Goal: Task Accomplishment & Management: Manage account settings

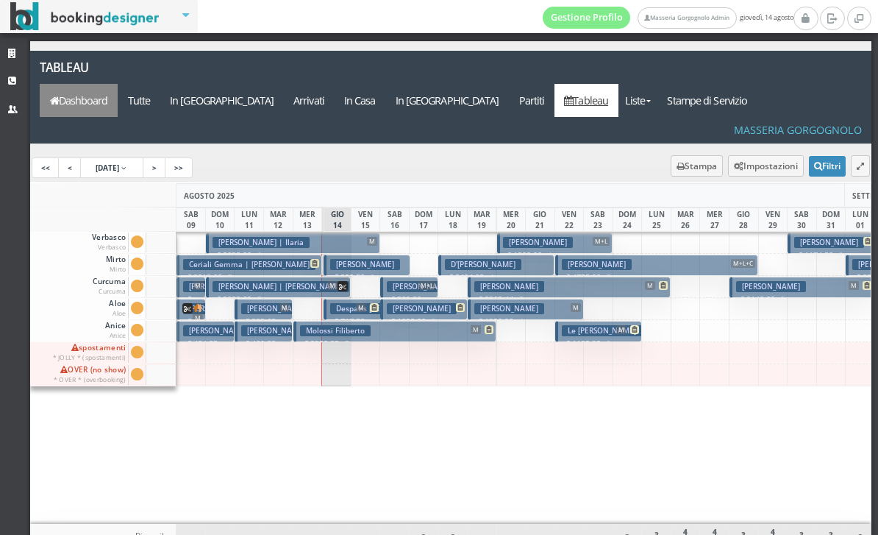
click at [118, 84] on link "Dashboard" at bounding box center [79, 100] width 78 height 33
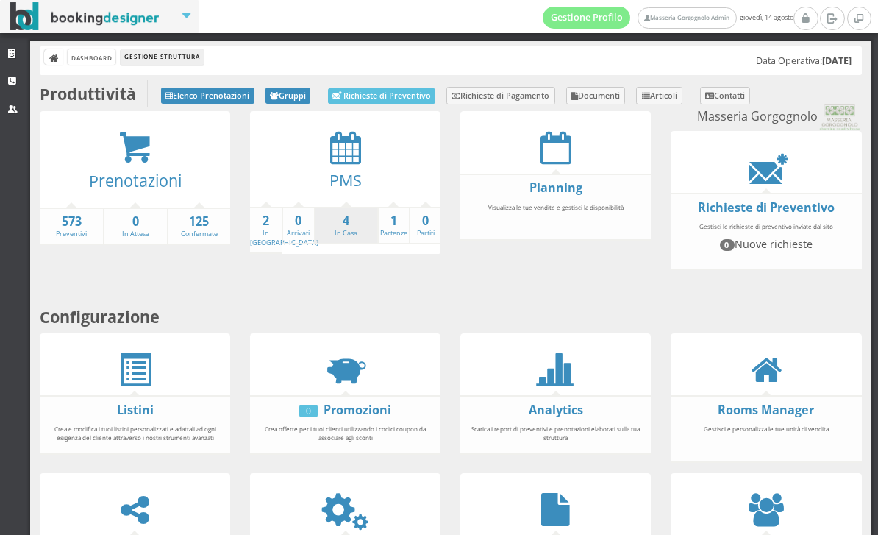
click at [341, 238] on li "4 In Casa" at bounding box center [345, 226] width 63 height 38
click at [341, 236] on link "4 In Casa" at bounding box center [347, 226] width 62 height 26
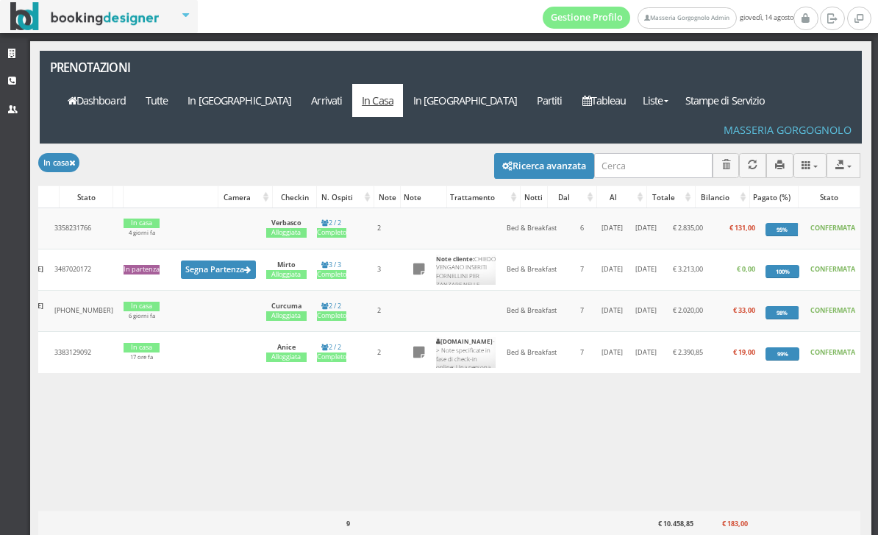
scroll to position [0, 346]
click at [23, 54] on link "Strutture" at bounding box center [15, 54] width 30 height 26
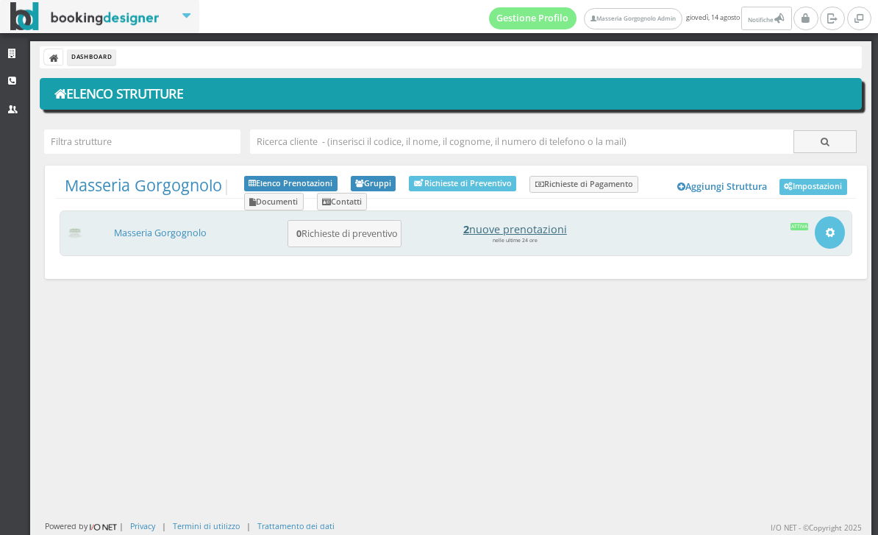
click at [547, 228] on h4 "2 nuove prenotazioni" at bounding box center [515, 229] width 204 height 13
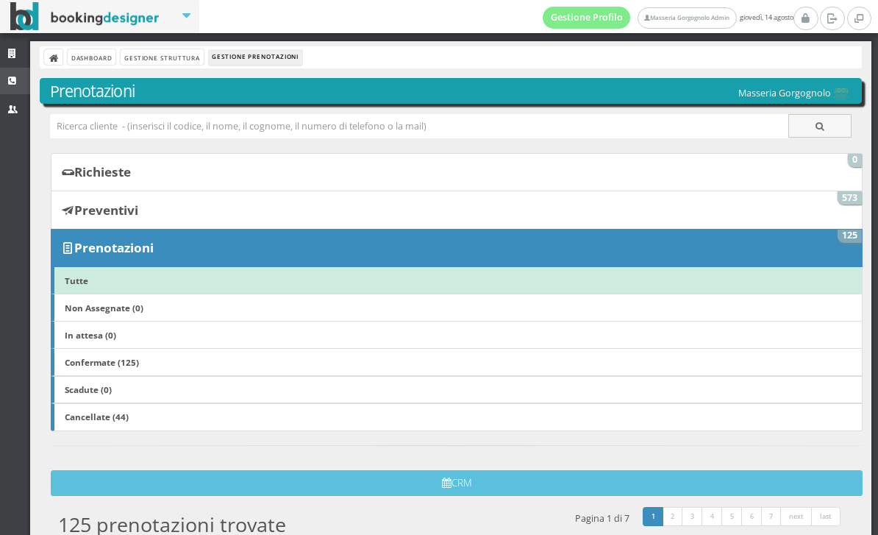
click at [14, 87] on link "CRM" at bounding box center [15, 81] width 30 height 26
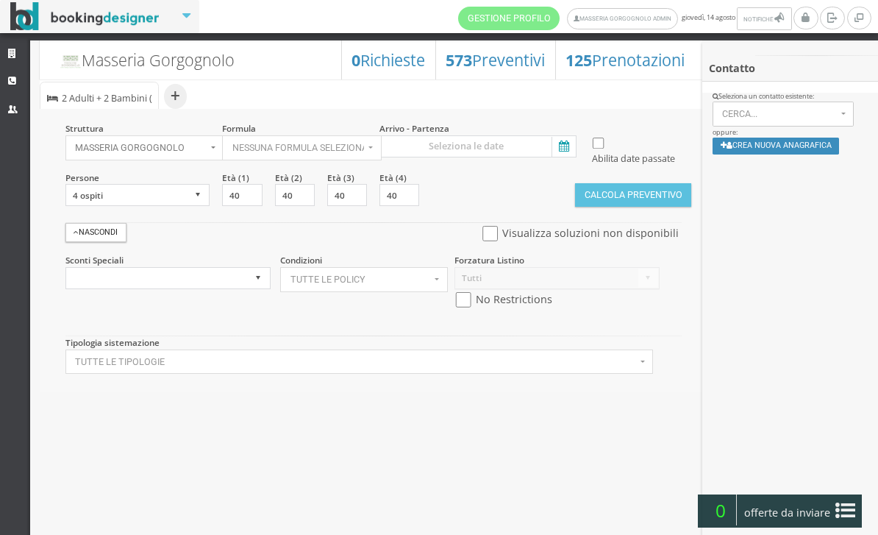
select select
click at [13, 60] on link "Strutture" at bounding box center [15, 54] width 30 height 26
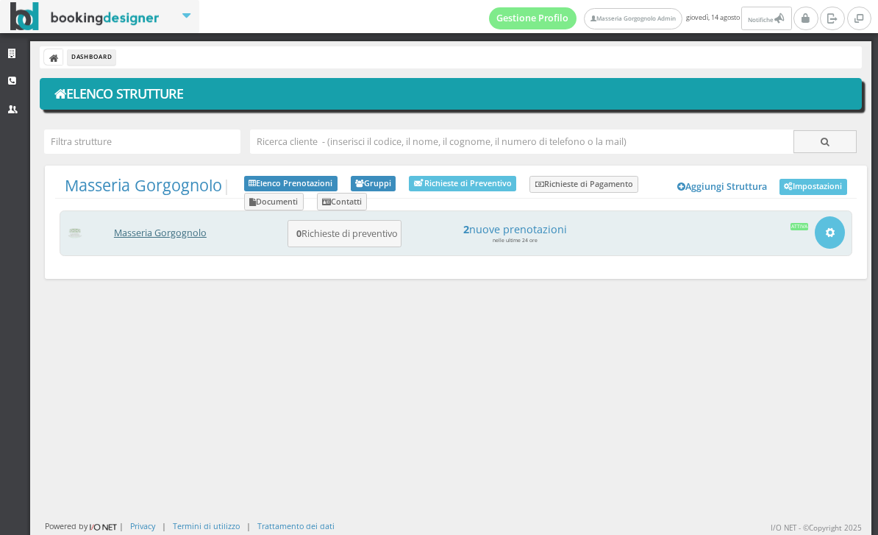
click at [143, 229] on link "Masseria Gorgognolo" at bounding box center [160, 233] width 93 height 13
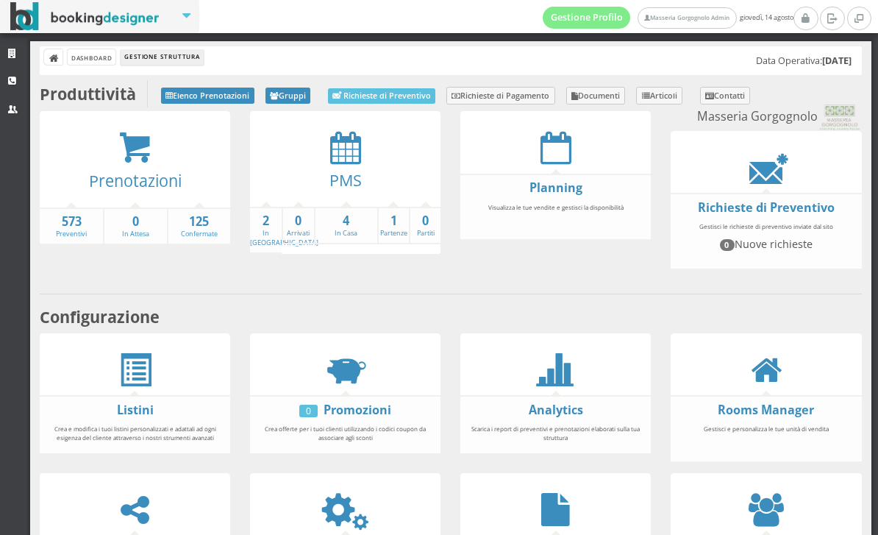
scroll to position [34, 0]
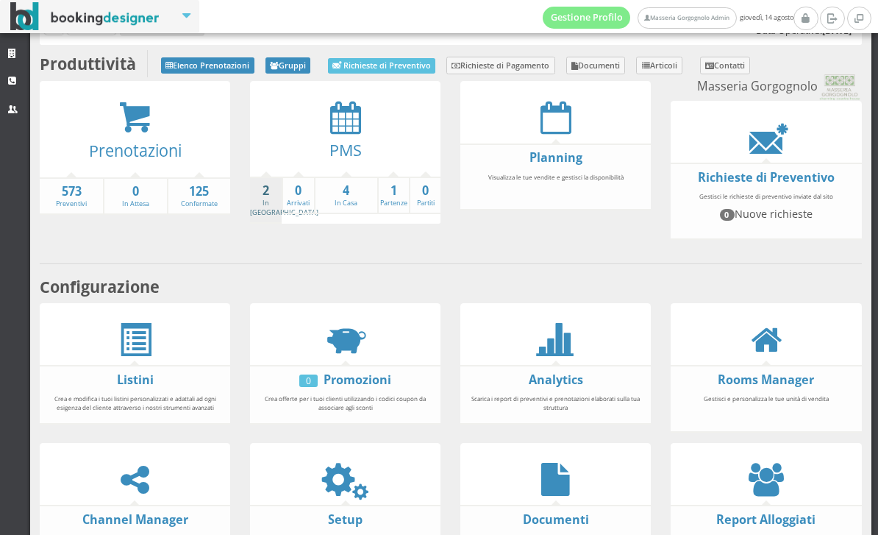
click at [272, 202] on link "2 In Arrivo" at bounding box center [284, 199] width 68 height 35
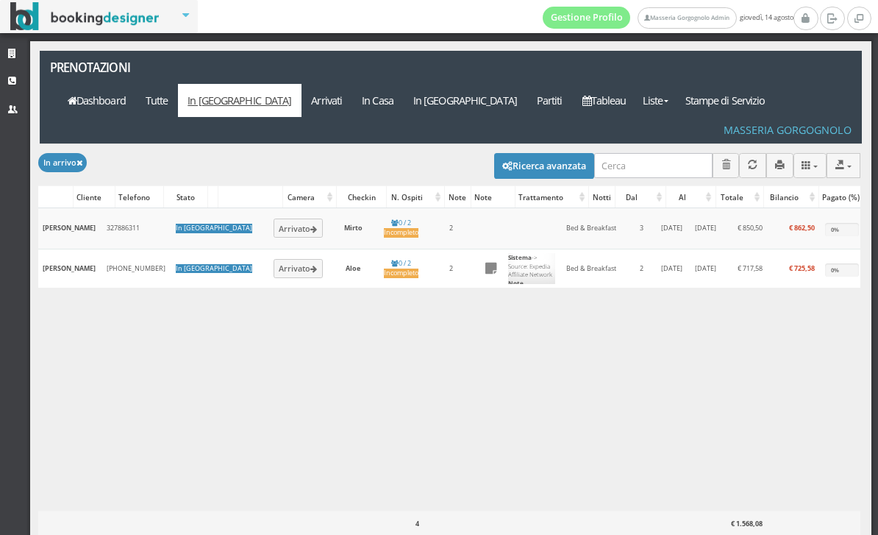
scroll to position [0, 238]
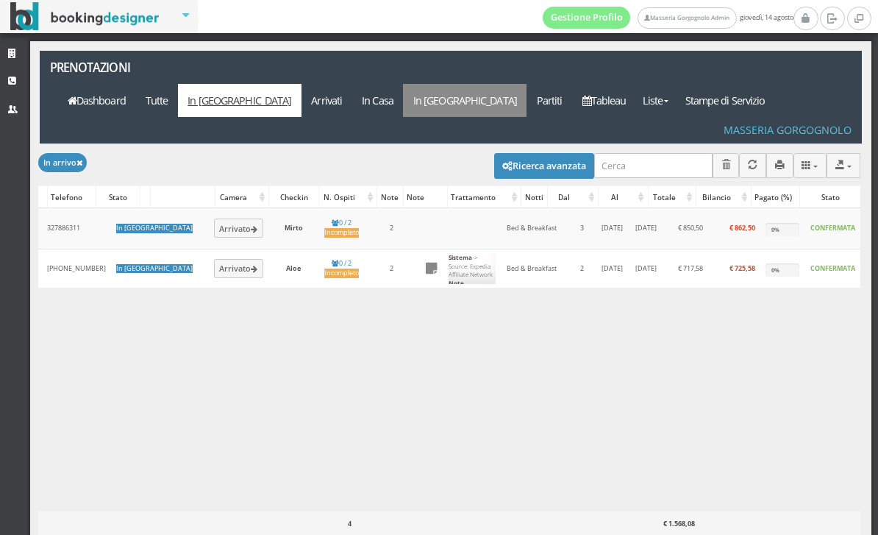
click at [527, 84] on link "In Partenza" at bounding box center [465, 100] width 124 height 33
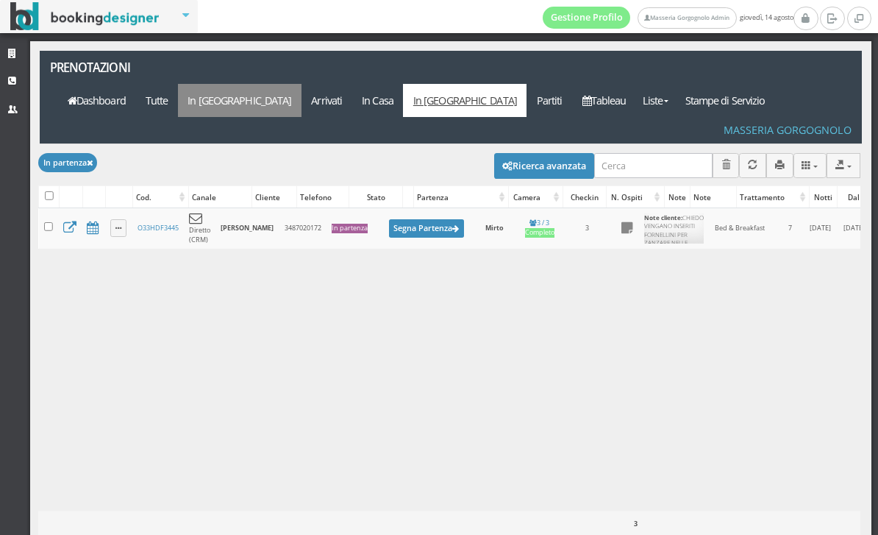
click at [302, 84] on link "In [GEOGRAPHIC_DATA]" at bounding box center [240, 100] width 124 height 33
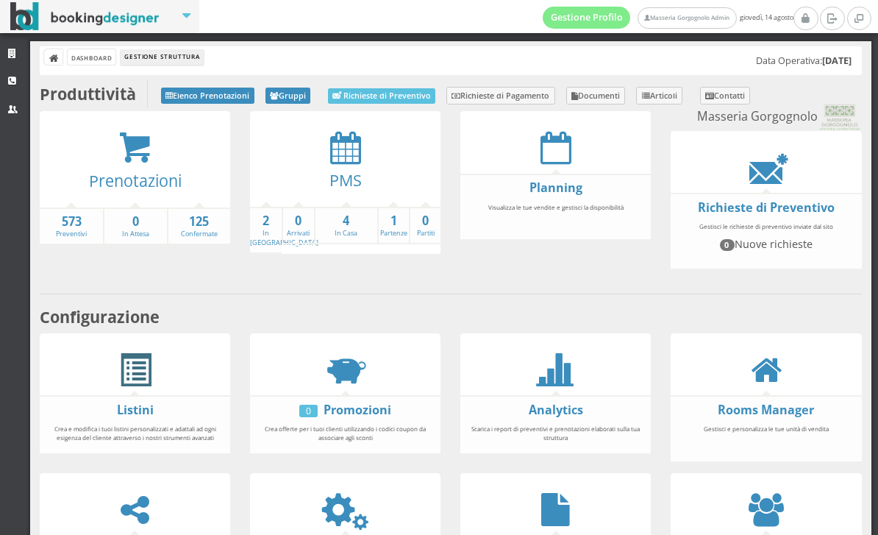
click at [138, 383] on span at bounding box center [134, 370] width 33 height 33
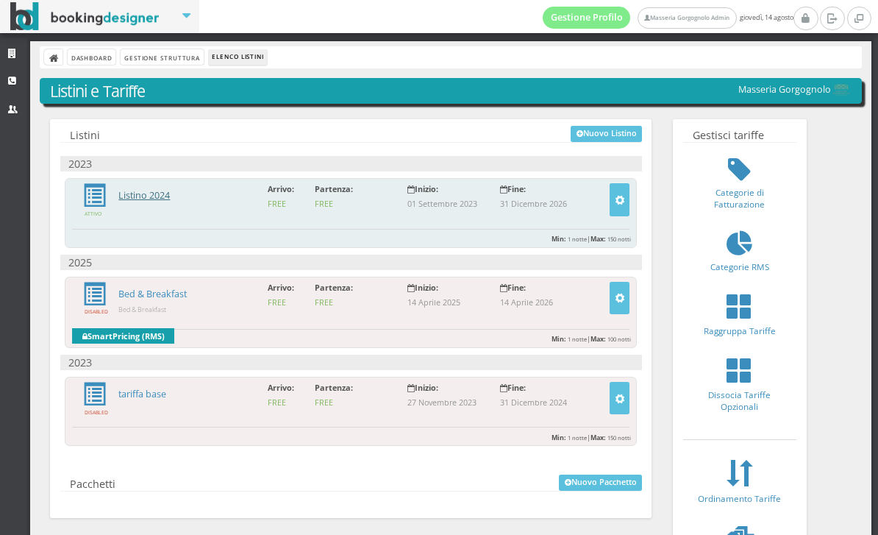
click at [165, 189] on link "Listino 2024" at bounding box center [143, 195] width 51 height 13
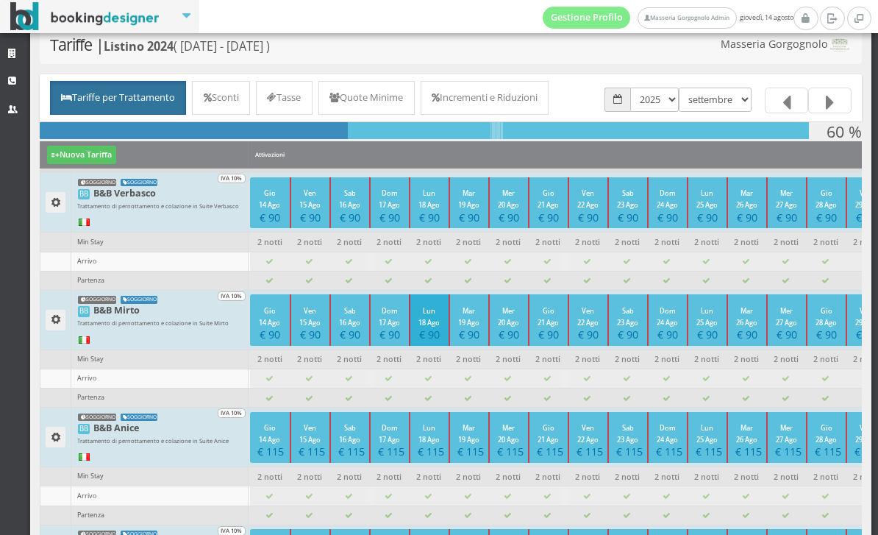
scroll to position [79, 0]
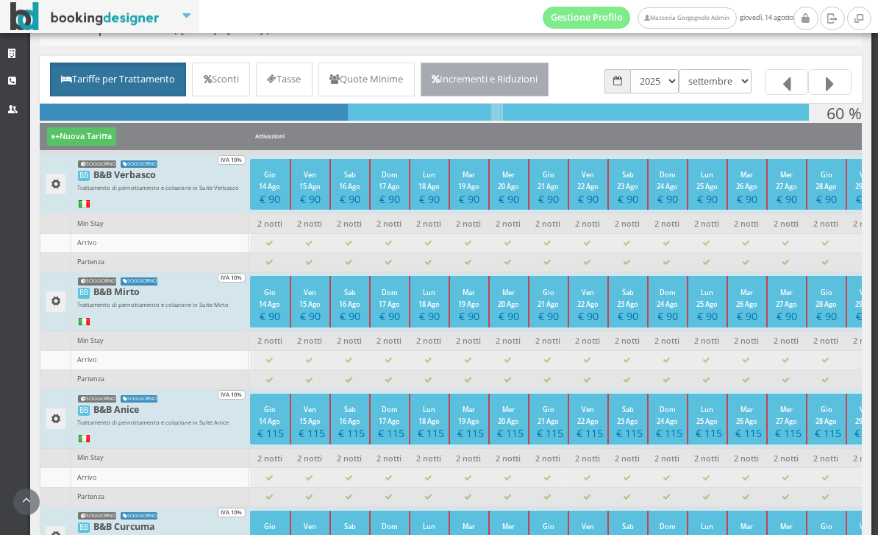
click at [549, 94] on link "Incrementi e Riduzioni" at bounding box center [485, 80] width 129 height 34
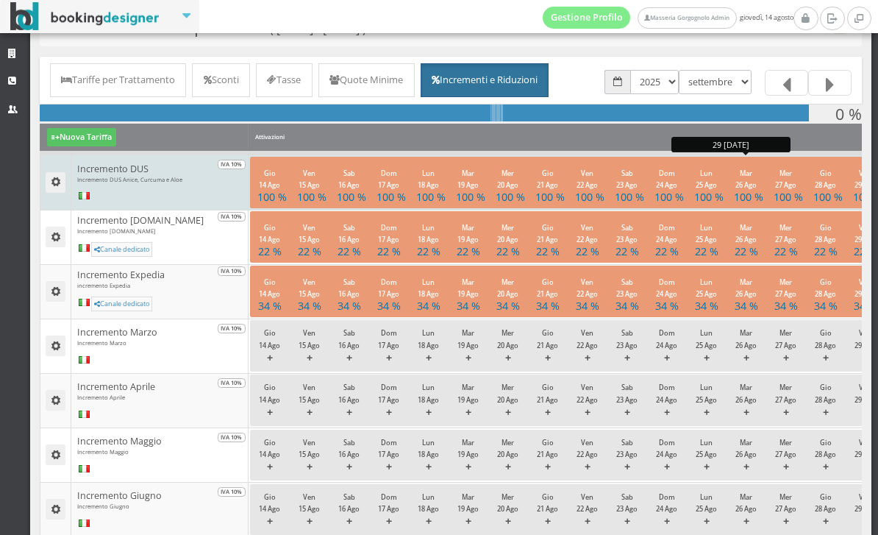
scroll to position [71, 0]
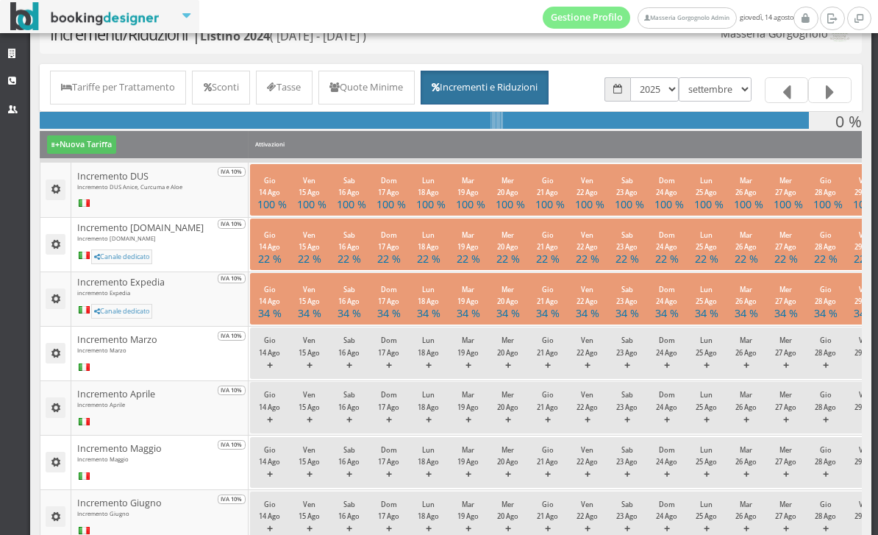
click at [822, 90] on link at bounding box center [829, 90] width 43 height 26
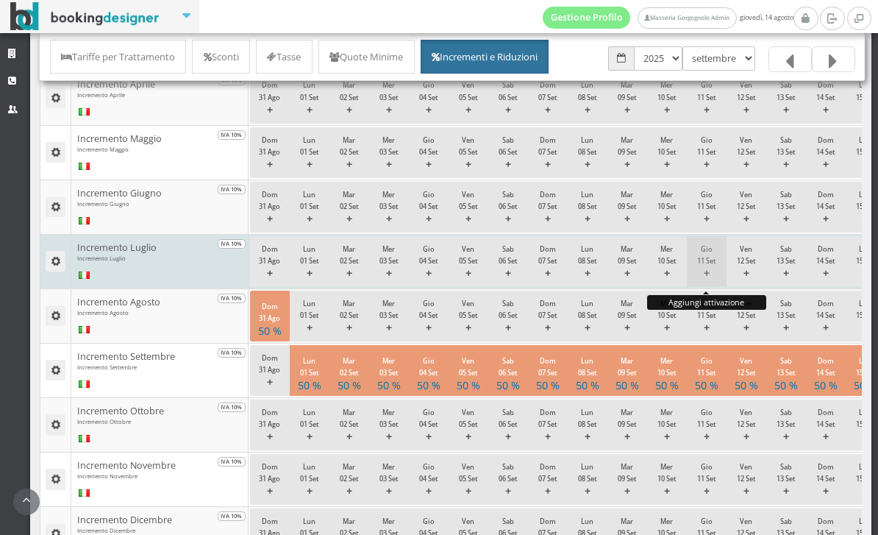
scroll to position [445, 0]
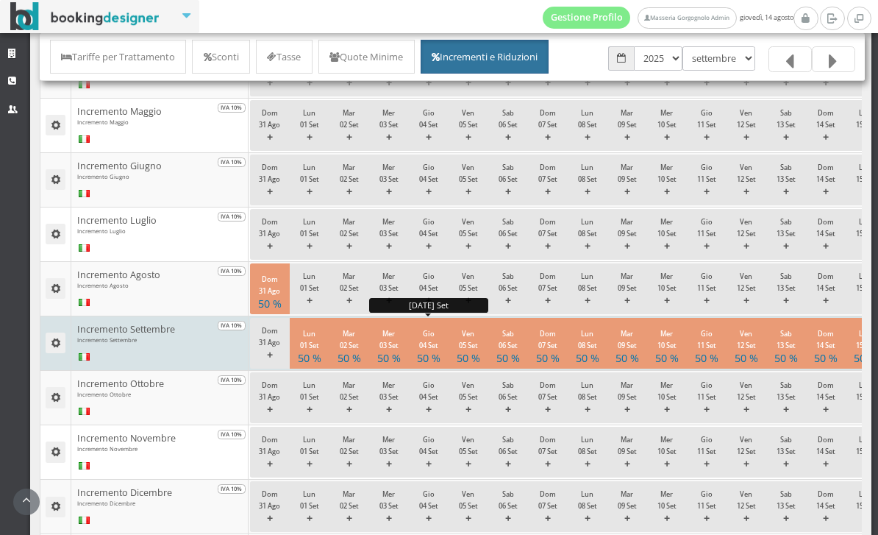
click at [438, 367] on button "Gio 04 Set 50 %" at bounding box center [429, 343] width 40 height 51
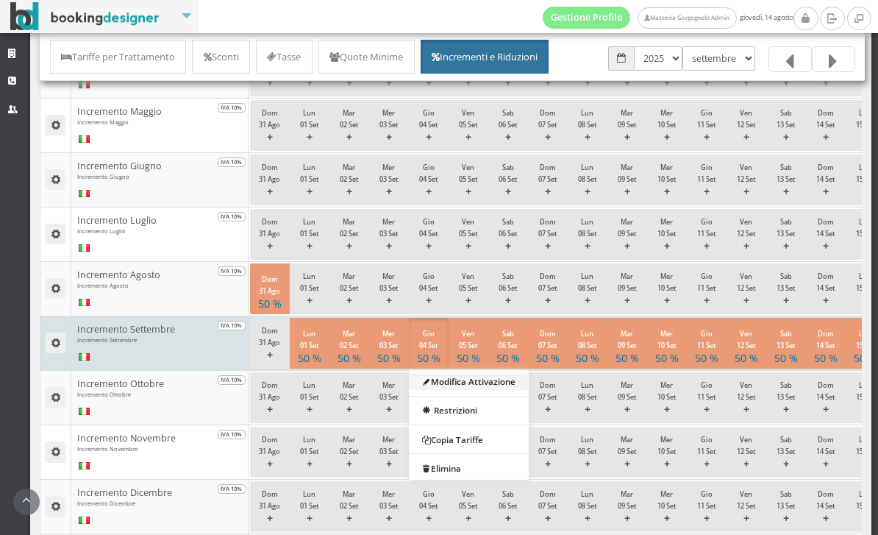
click at [467, 389] on link "Modifica Attivazione" at bounding box center [469, 381] width 120 height 16
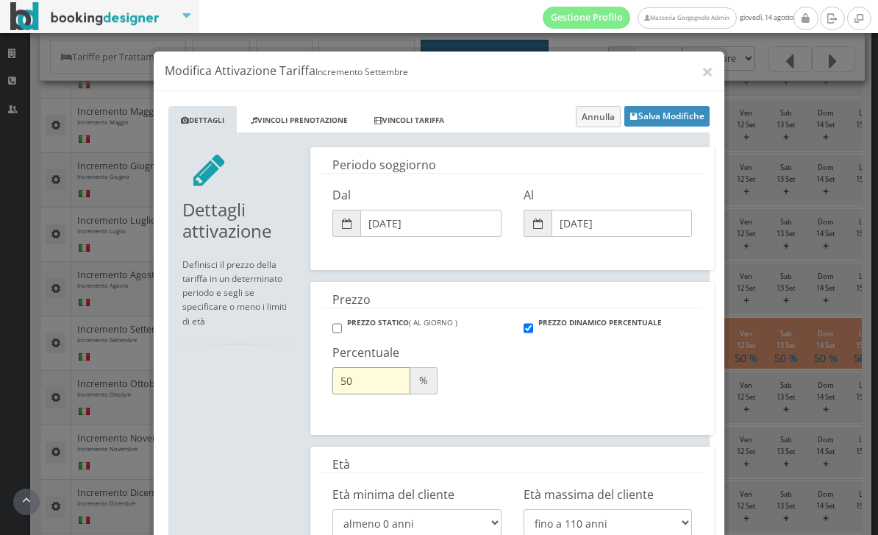
click at [393, 383] on input "50" at bounding box center [371, 380] width 78 height 27
type input "5"
type input "45"
click at [683, 122] on button "Salva Modifiche" at bounding box center [667, 116] width 85 height 21
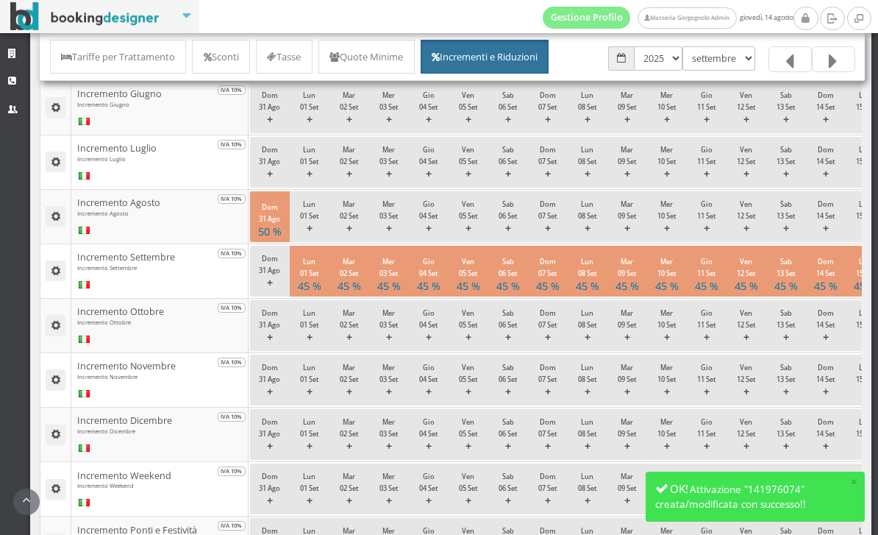
scroll to position [525, 0]
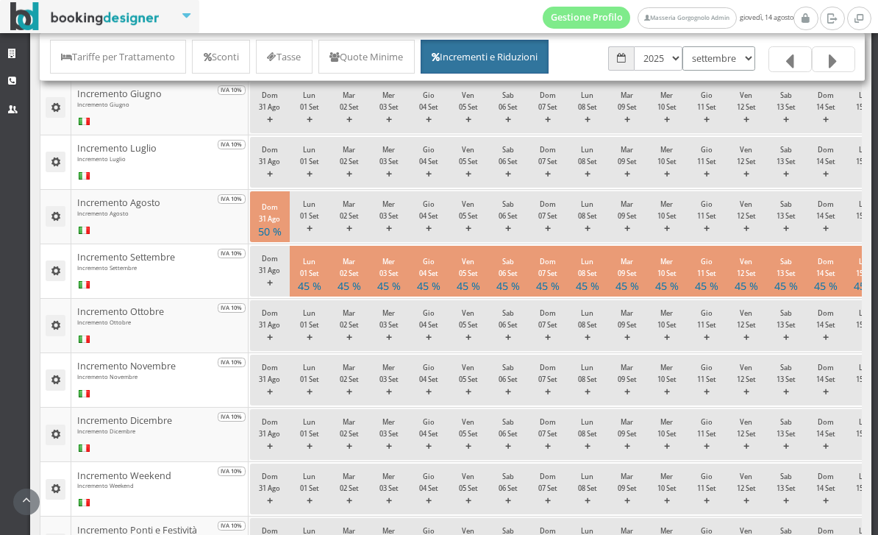
select select "1759269600"
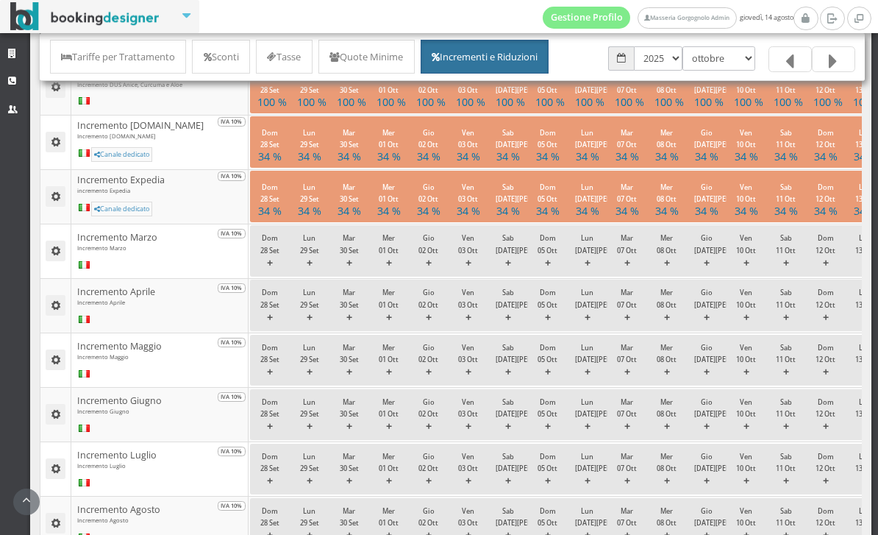
scroll to position [182, 0]
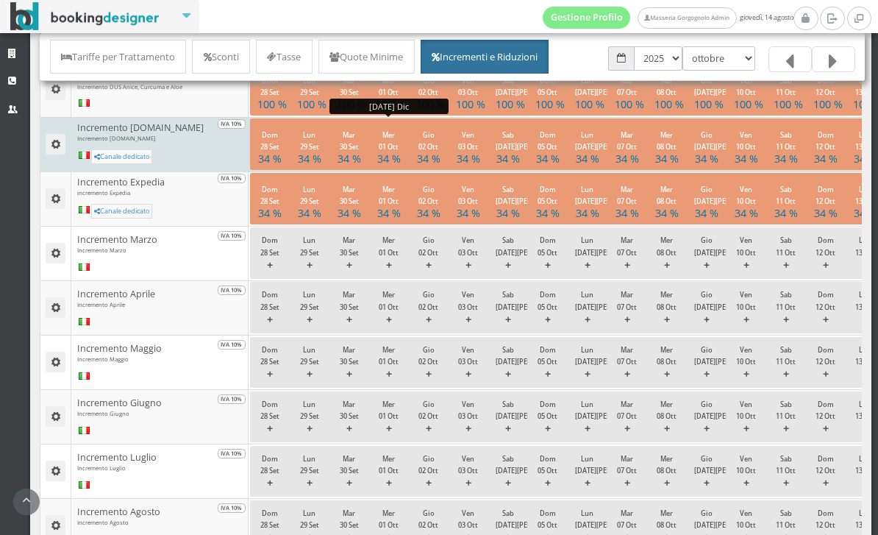
click at [383, 163] on h4 "34 %" at bounding box center [389, 158] width 24 height 13
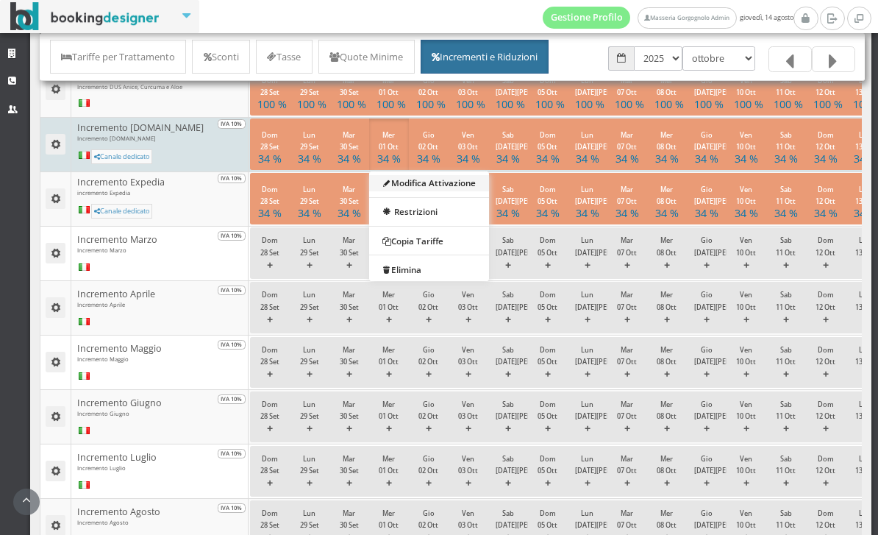
click at [430, 190] on link "Modifica Attivazione" at bounding box center [429, 182] width 120 height 16
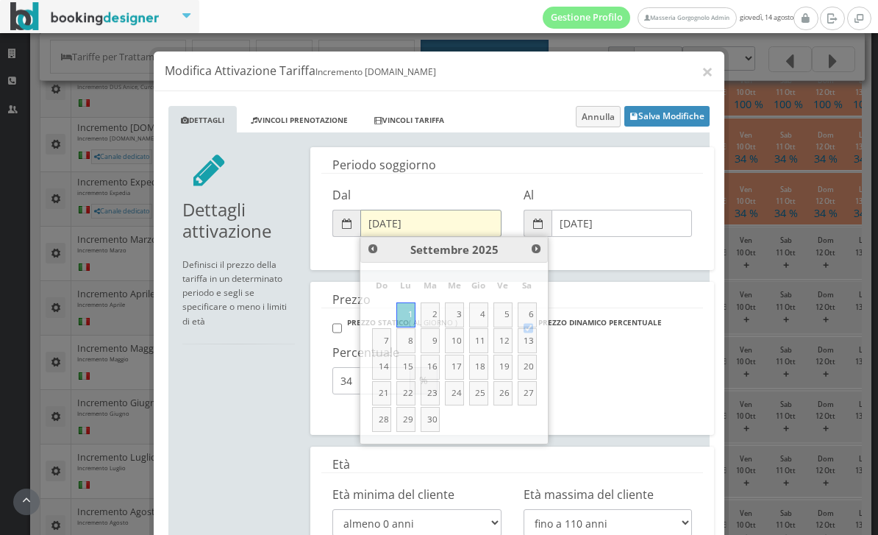
click at [414, 227] on input "01/09/2025" at bounding box center [430, 223] width 141 height 27
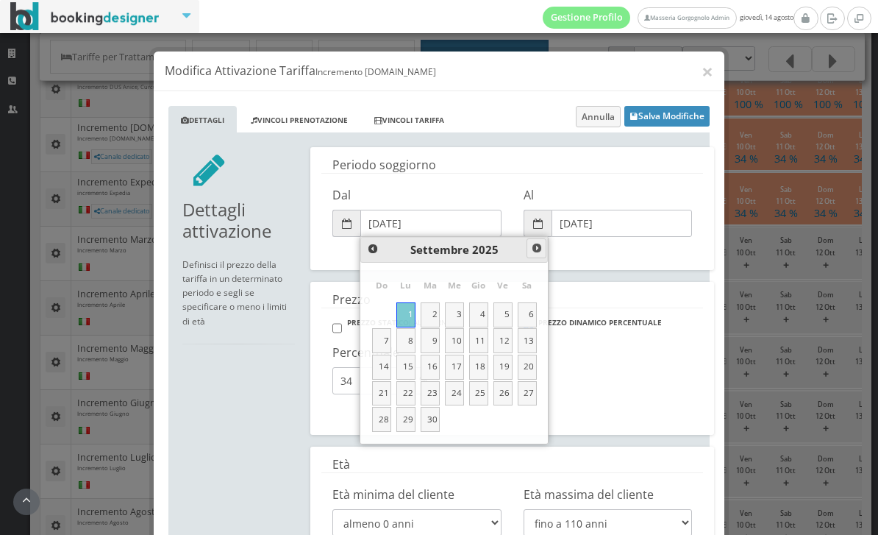
click at [536, 255] on link at bounding box center [537, 248] width 20 height 20
click at [463, 316] on link "1" at bounding box center [454, 314] width 19 height 25
type input "01/10/2025"
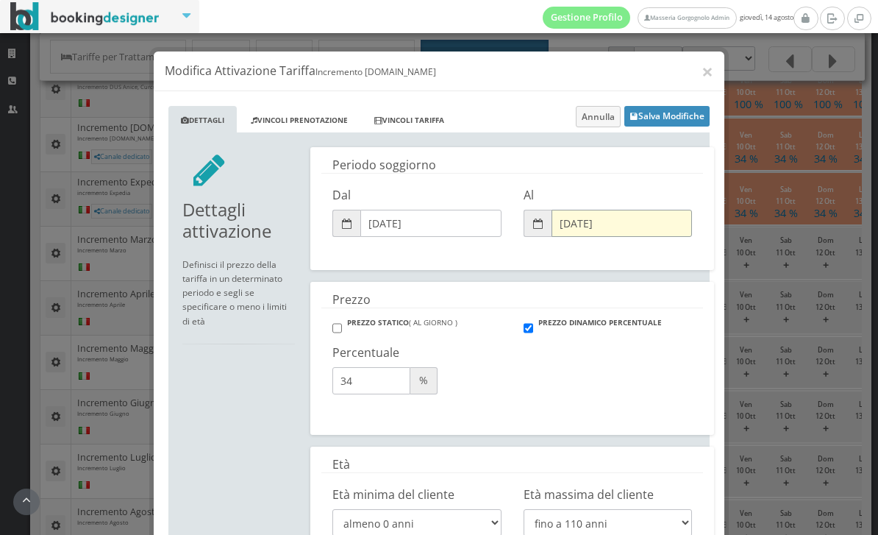
click at [577, 221] on input "31/12/2026" at bounding box center [622, 223] width 141 height 27
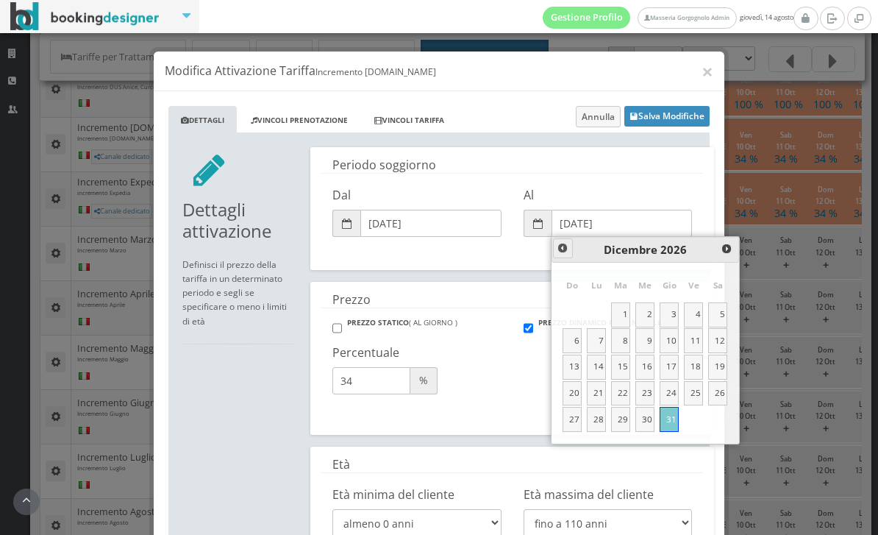
click at [564, 249] on span at bounding box center [563, 248] width 12 height 12
click at [564, 249] on span at bounding box center [564, 249] width 12 height 12
click at [564, 249] on span at bounding box center [563, 248] width 12 height 12
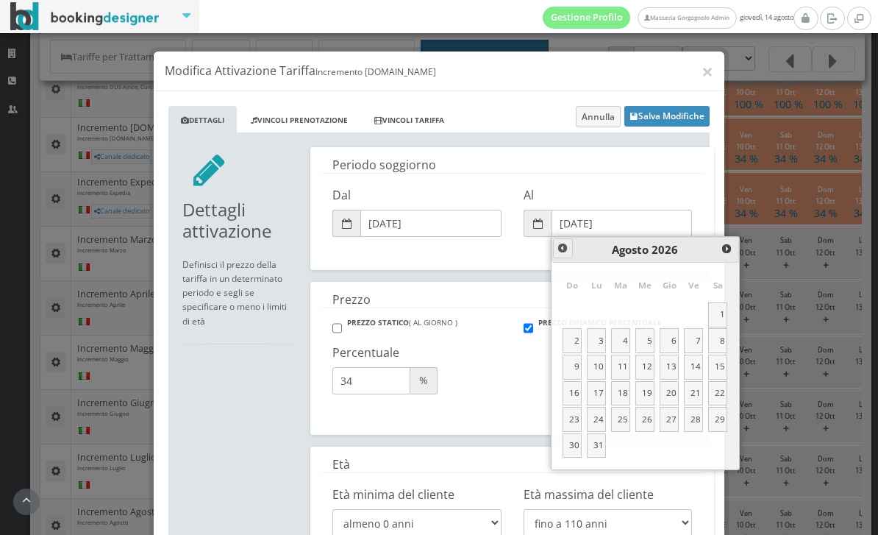
click at [566, 255] on link at bounding box center [563, 248] width 20 height 20
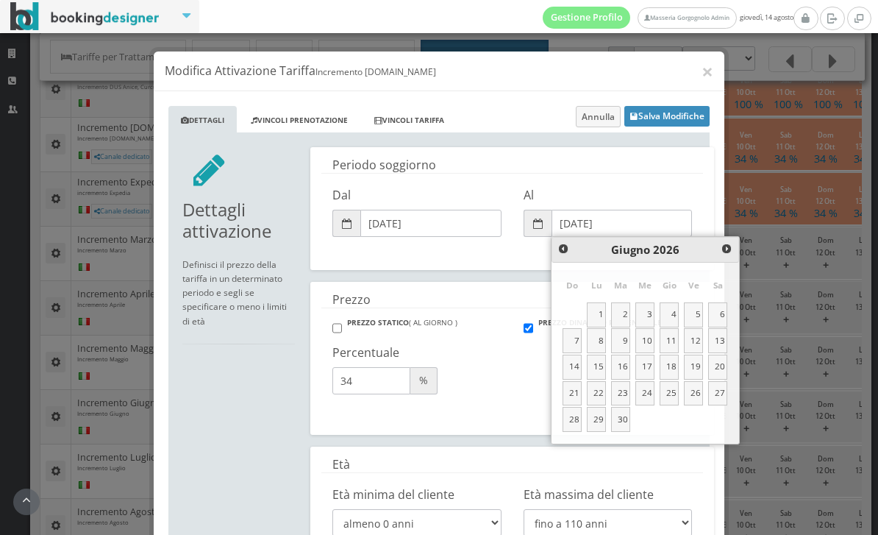
click at [566, 255] on link at bounding box center [564, 249] width 20 height 20
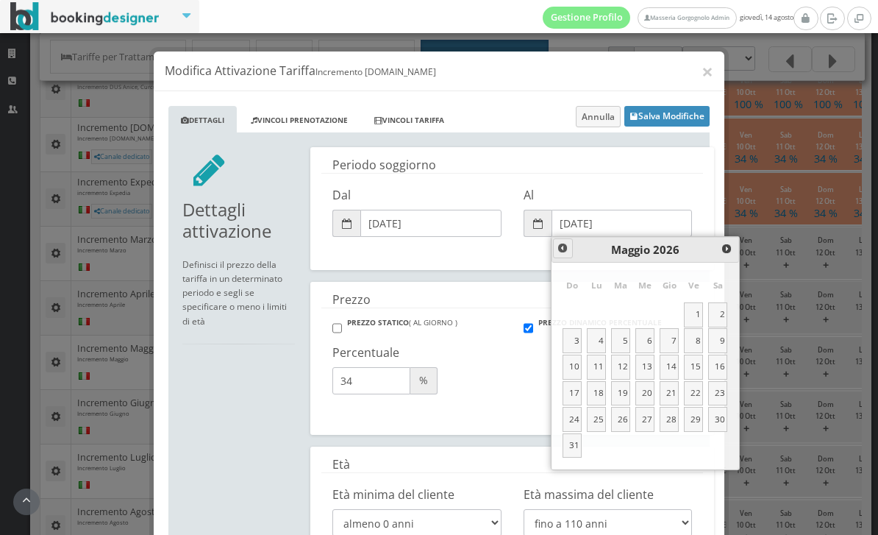
click at [566, 255] on link at bounding box center [563, 248] width 20 height 20
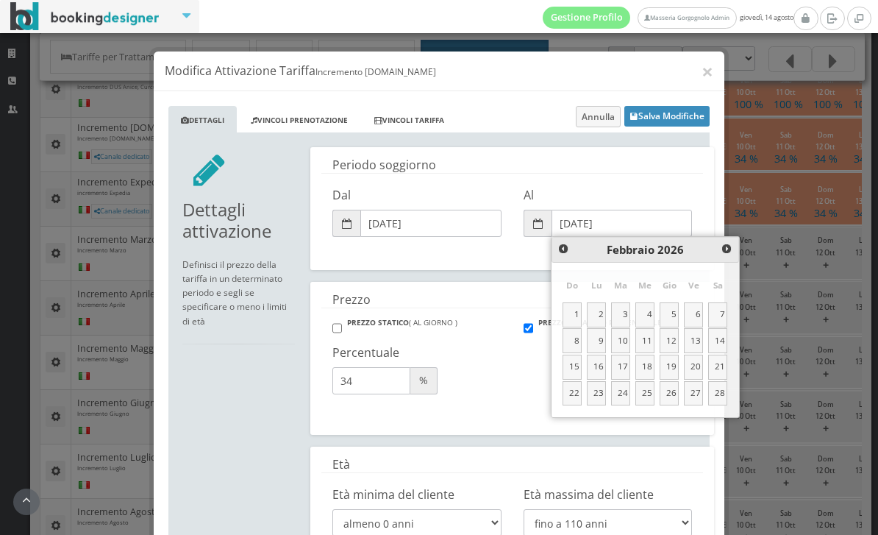
click at [566, 255] on link at bounding box center [564, 249] width 20 height 20
click at [566, 255] on link at bounding box center [563, 248] width 20 height 20
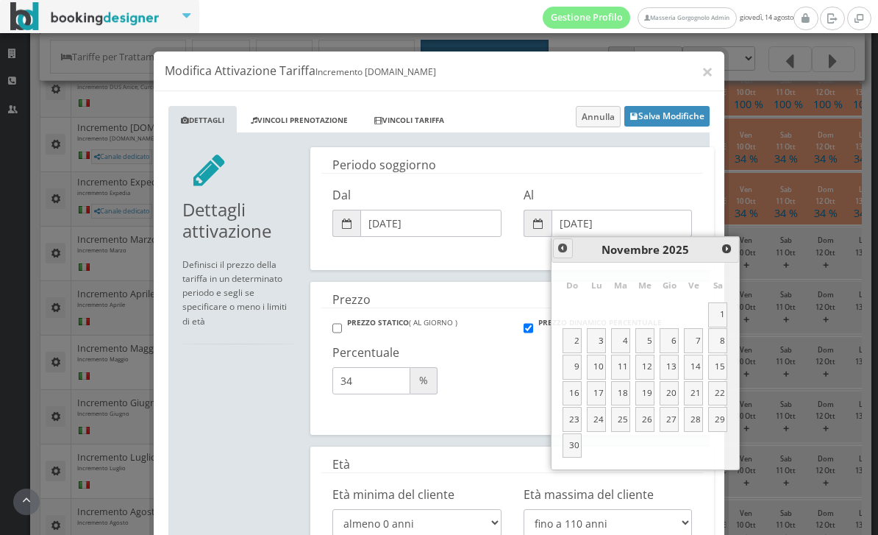
click at [566, 255] on link at bounding box center [563, 248] width 20 height 20
click at [694, 410] on link "31" at bounding box center [693, 419] width 19 height 25
type input "31/10/2025"
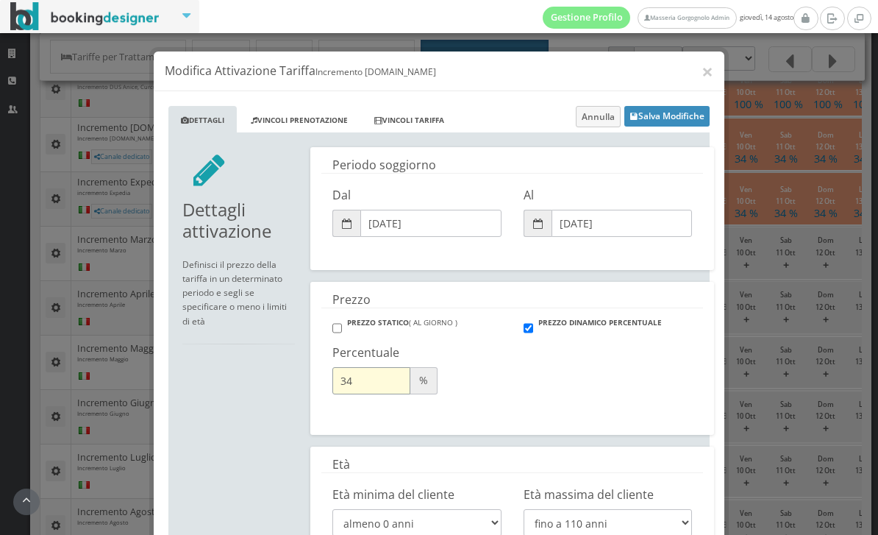
click at [378, 382] on input "34" at bounding box center [371, 380] width 78 height 27
type input "25"
click at [654, 124] on button "Salva Modifiche" at bounding box center [667, 116] width 85 height 21
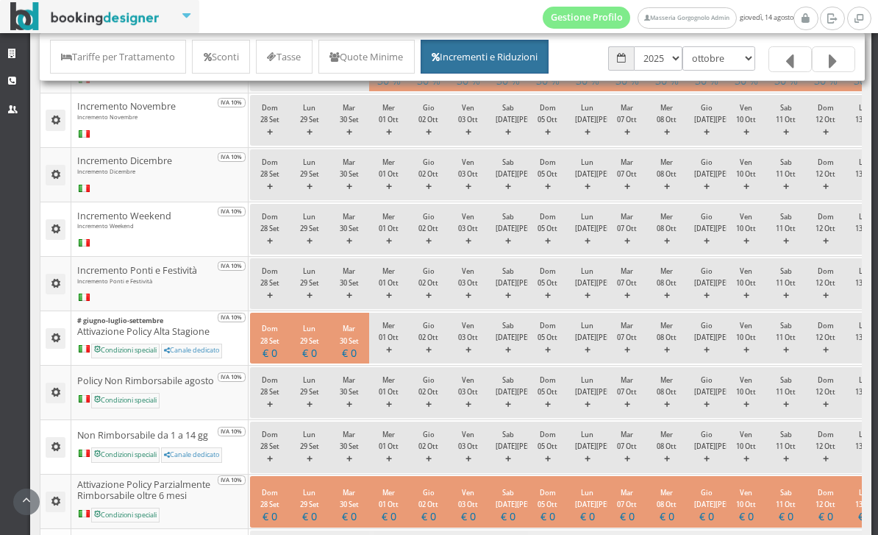
scroll to position [814, 0]
